Goal: Navigation & Orientation: Find specific page/section

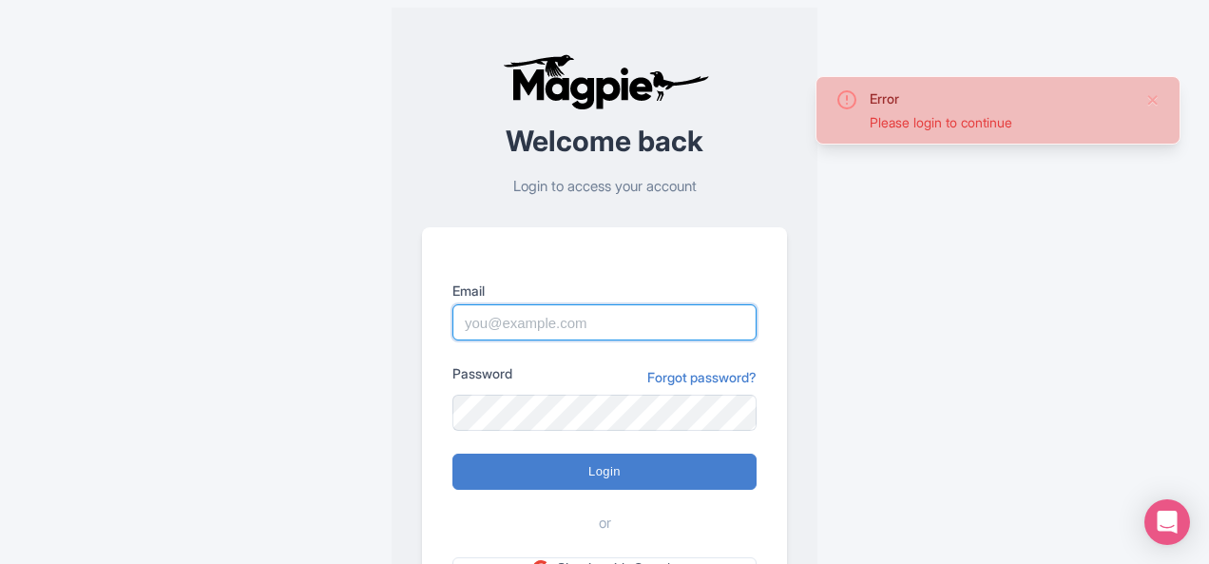
click at [578, 321] on input "Email" at bounding box center [604, 322] width 304 height 36
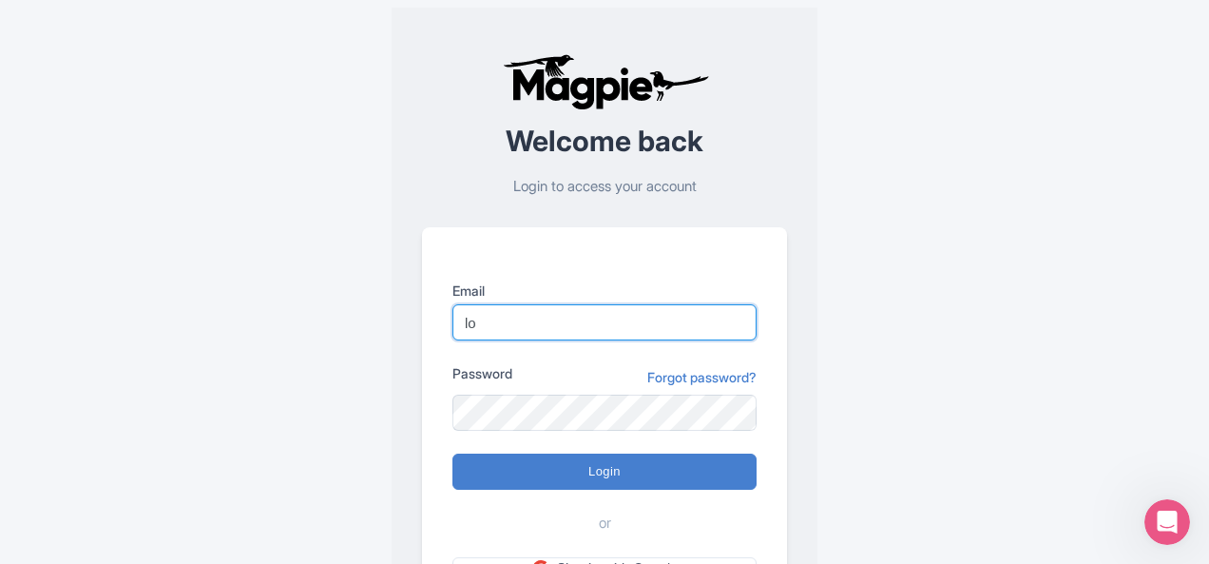
type input "l"
type input "[PERSON_NAME][EMAIL_ADDRESS][DOMAIN_NAME]"
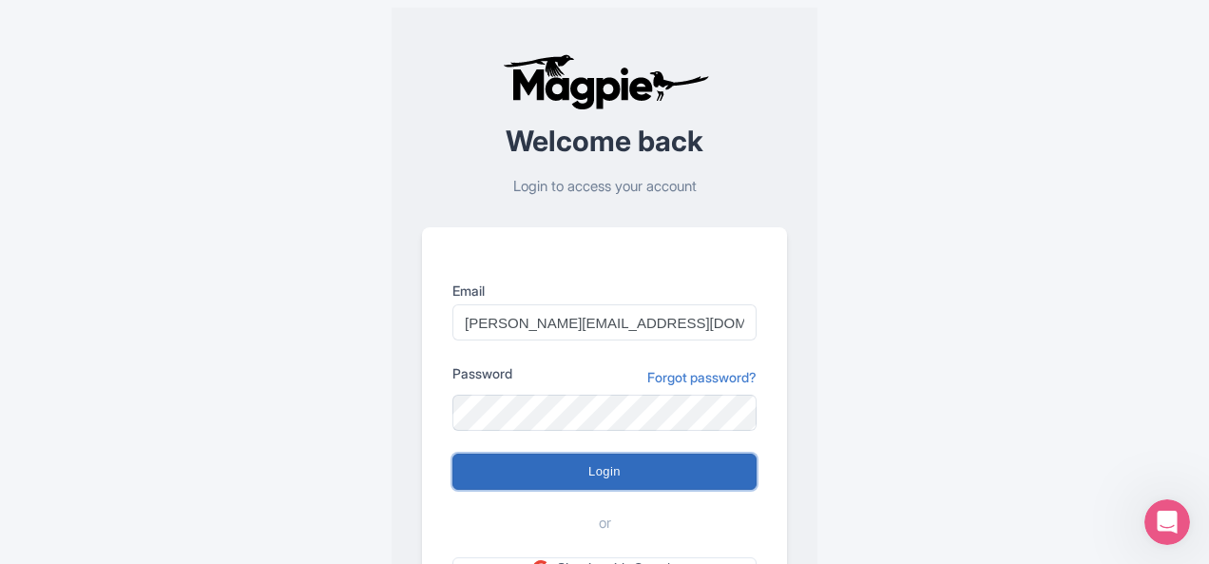
click at [601, 467] on input "Login" at bounding box center [604, 471] width 304 height 36
type input "Logging in..."
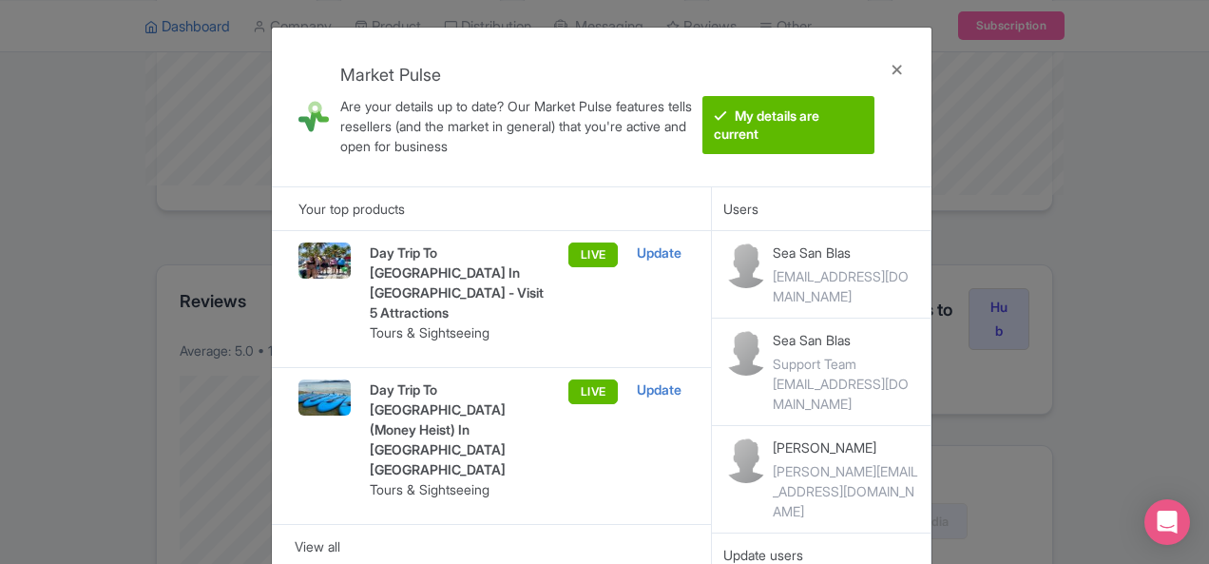
scroll to position [190, 0]
click at [897, 64] on div at bounding box center [897, 107] width 46 height 128
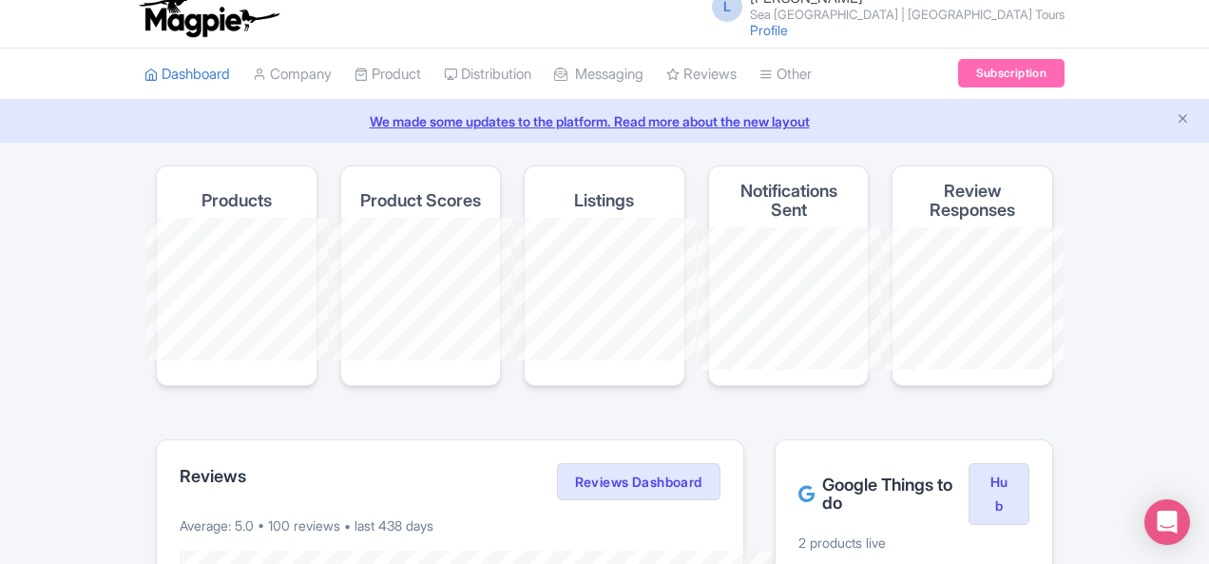
scroll to position [0, 0]
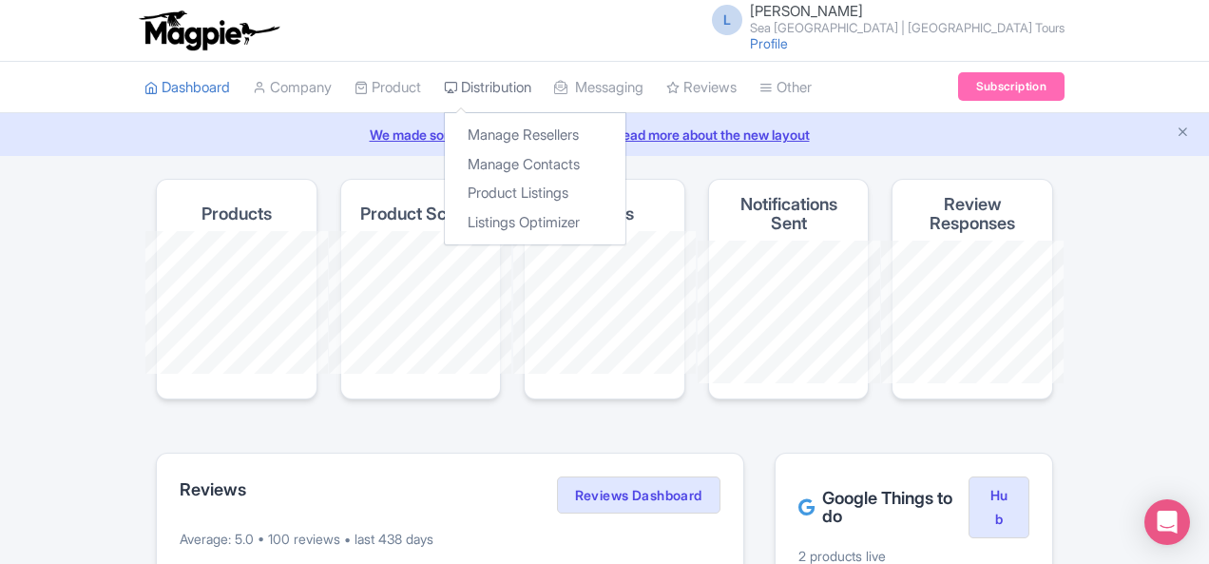
click at [444, 86] on link "Distribution" at bounding box center [487, 88] width 87 height 52
